Goal: Book appointment/travel/reservation

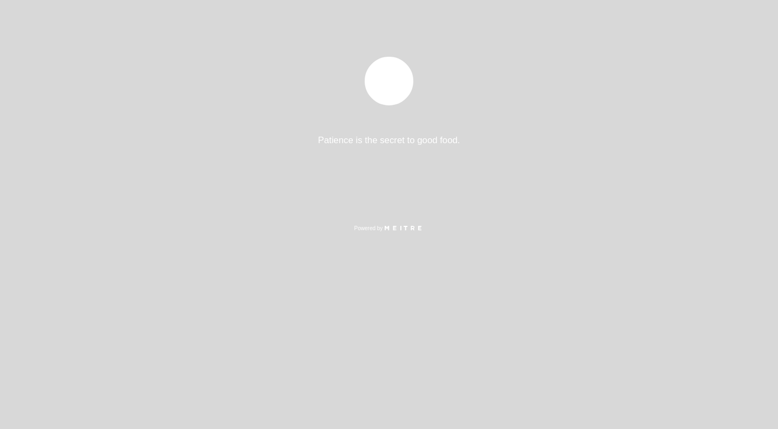
select select "es"
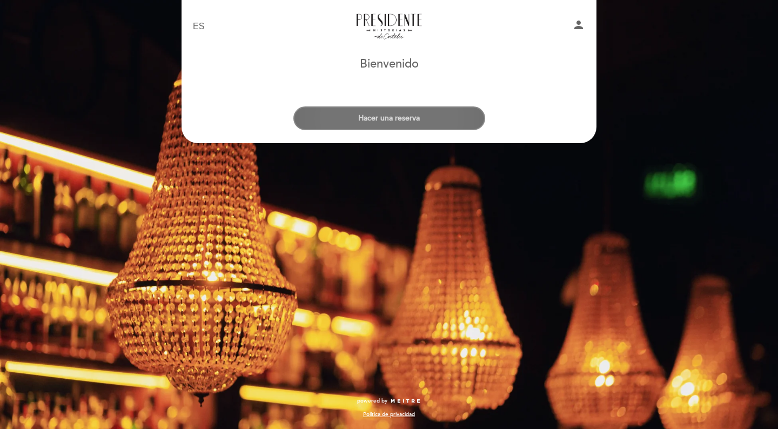
click at [404, 121] on button "Hacer una reserva" at bounding box center [390, 119] width 192 height 24
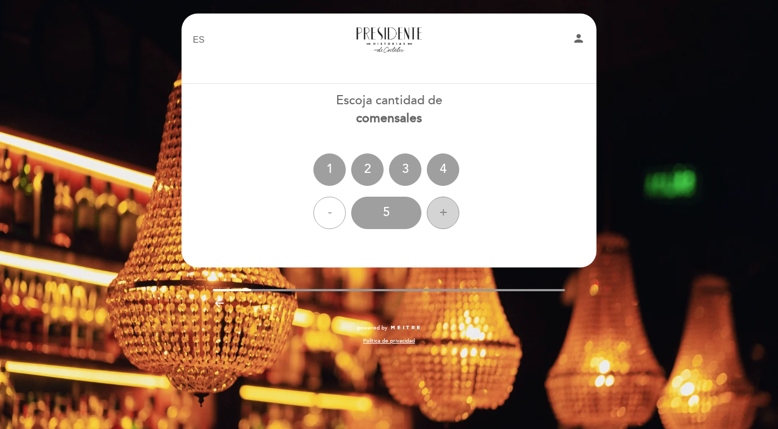
click at [447, 211] on div "+" at bounding box center [443, 213] width 32 height 32
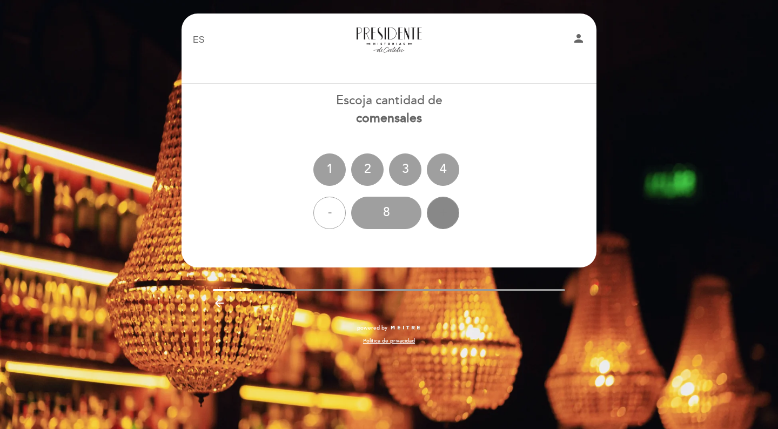
click at [447, 211] on div "+" at bounding box center [443, 213] width 32 height 32
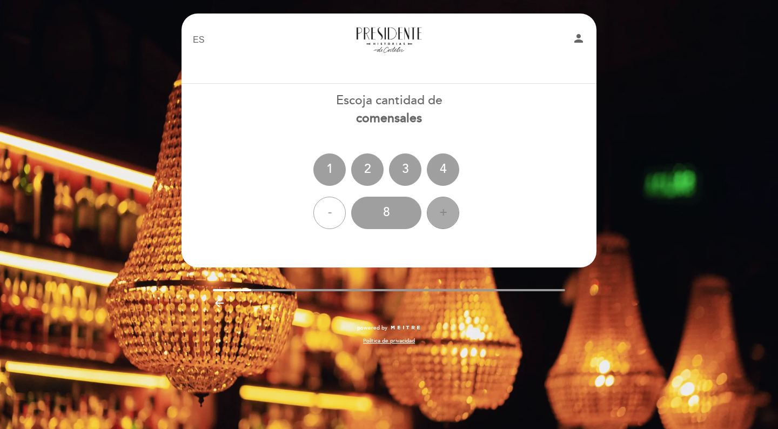
click at [447, 211] on div "+" at bounding box center [443, 213] width 32 height 32
